Goal: Information Seeking & Learning: Learn about a topic

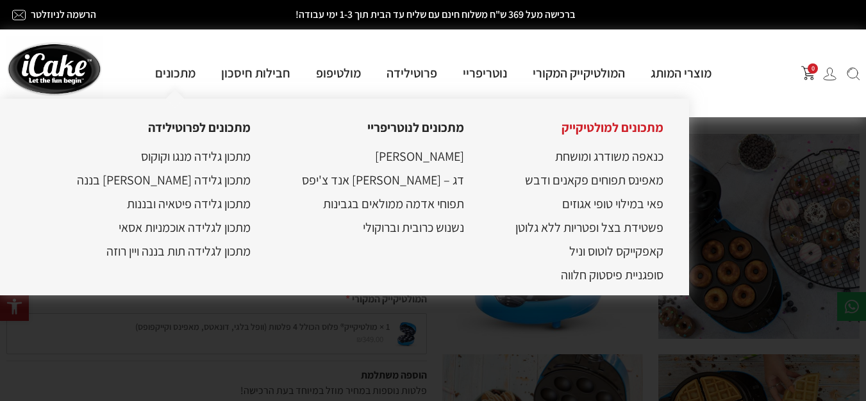
click at [561, 127] on link "מתכונים למולטיקייק" at bounding box center [612, 127] width 102 height 17
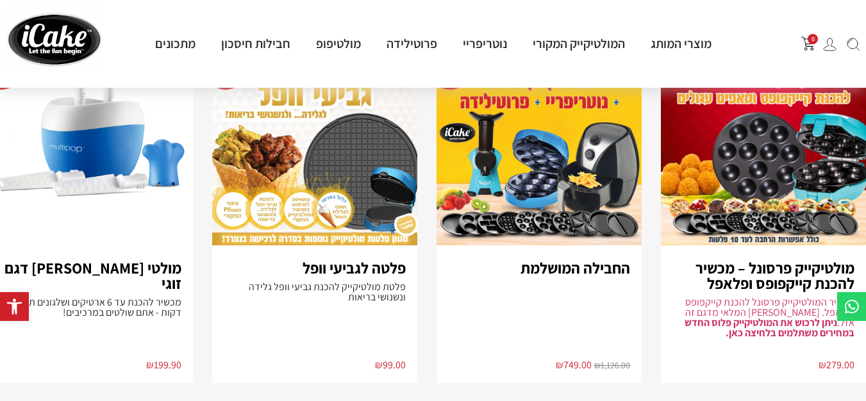
scroll to position [3115, 0]
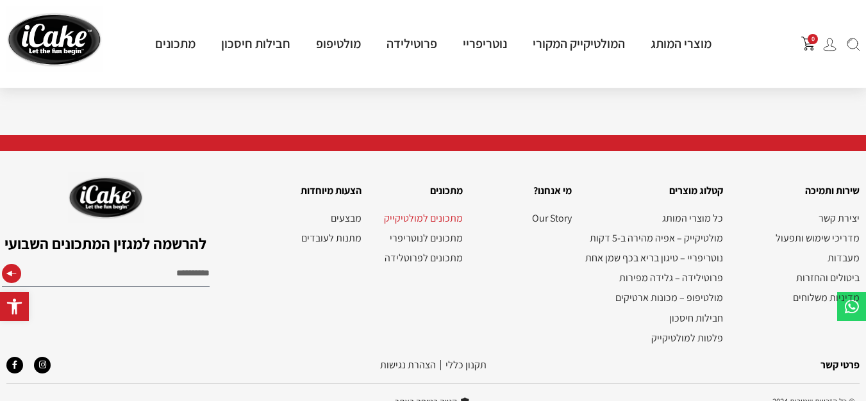
click at [451, 212] on link "מתכונים למולטיקייק" at bounding box center [418, 218] width 88 height 12
click at [440, 212] on link "מתכונים למולטיקייק" at bounding box center [418, 218] width 88 height 12
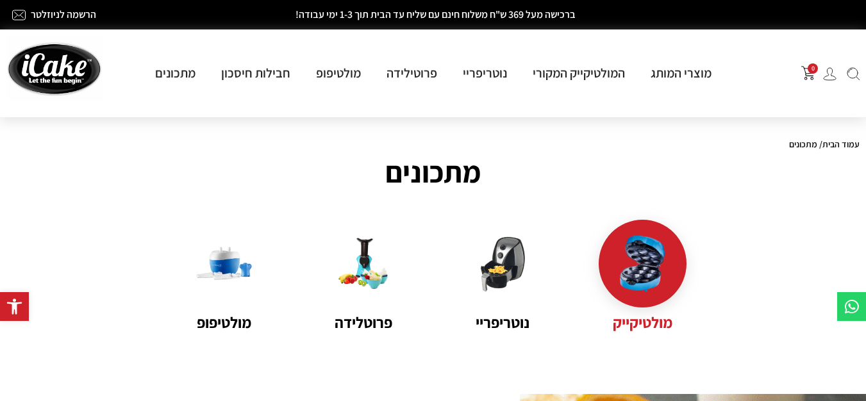
click at [654, 269] on img at bounding box center [643, 264] width 56 height 56
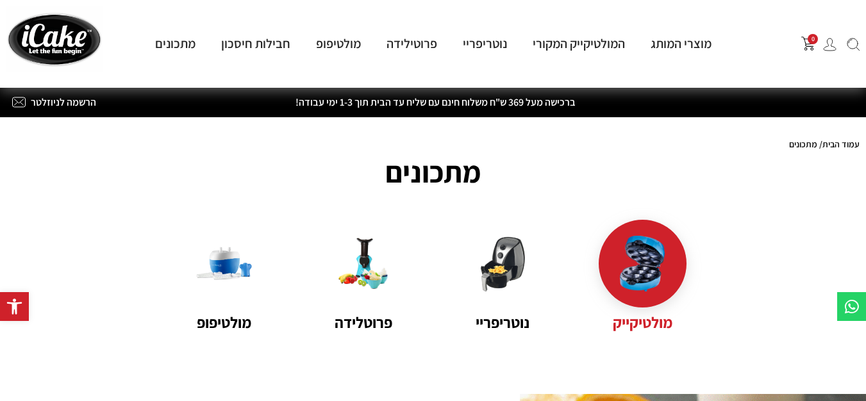
scroll to position [351, 0]
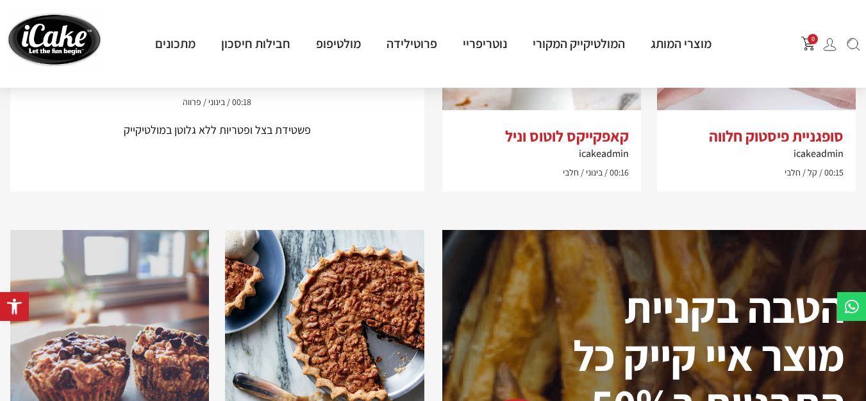
scroll to position [1530, 0]
